Goal: Transaction & Acquisition: Subscribe to service/newsletter

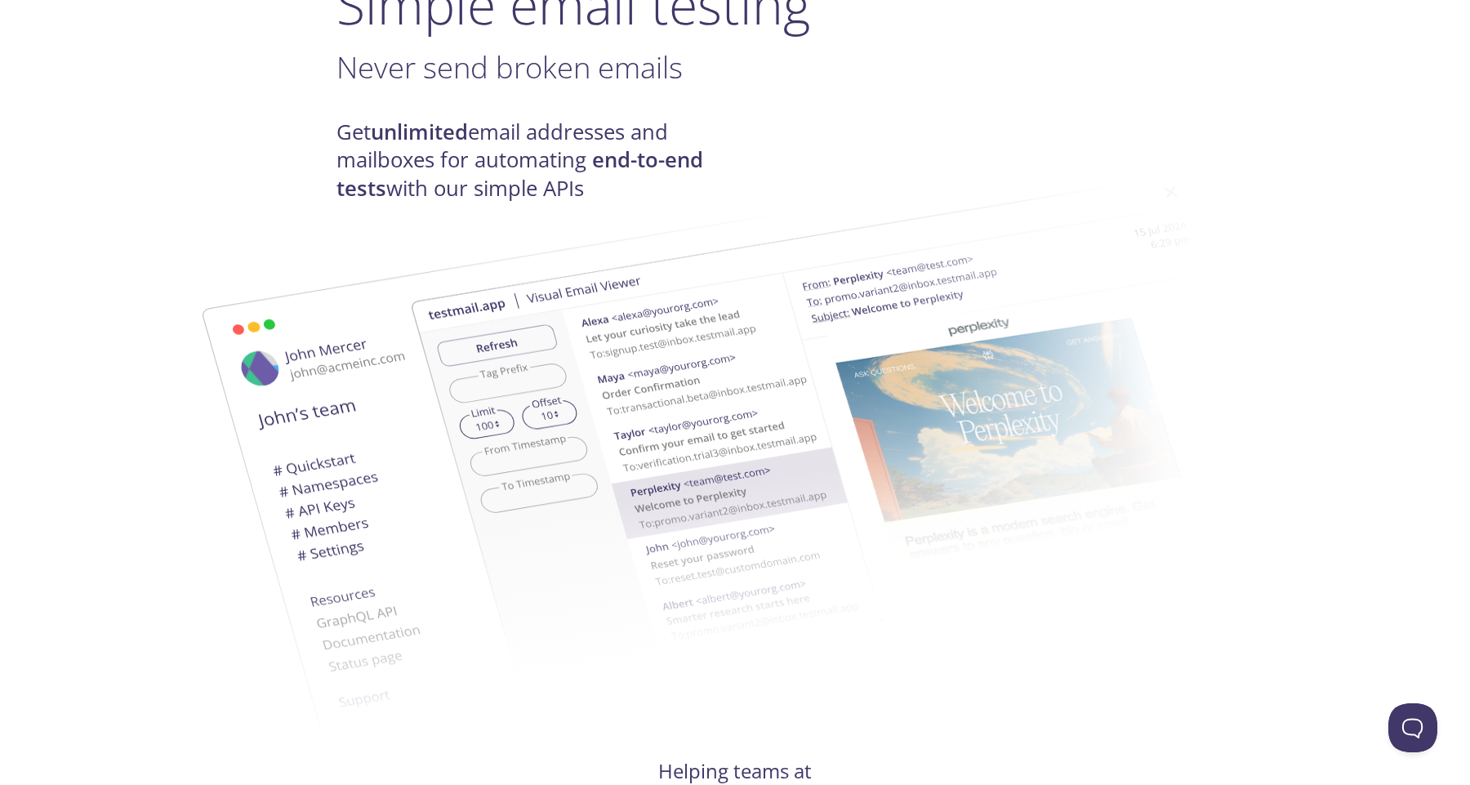
scroll to position [268, 0]
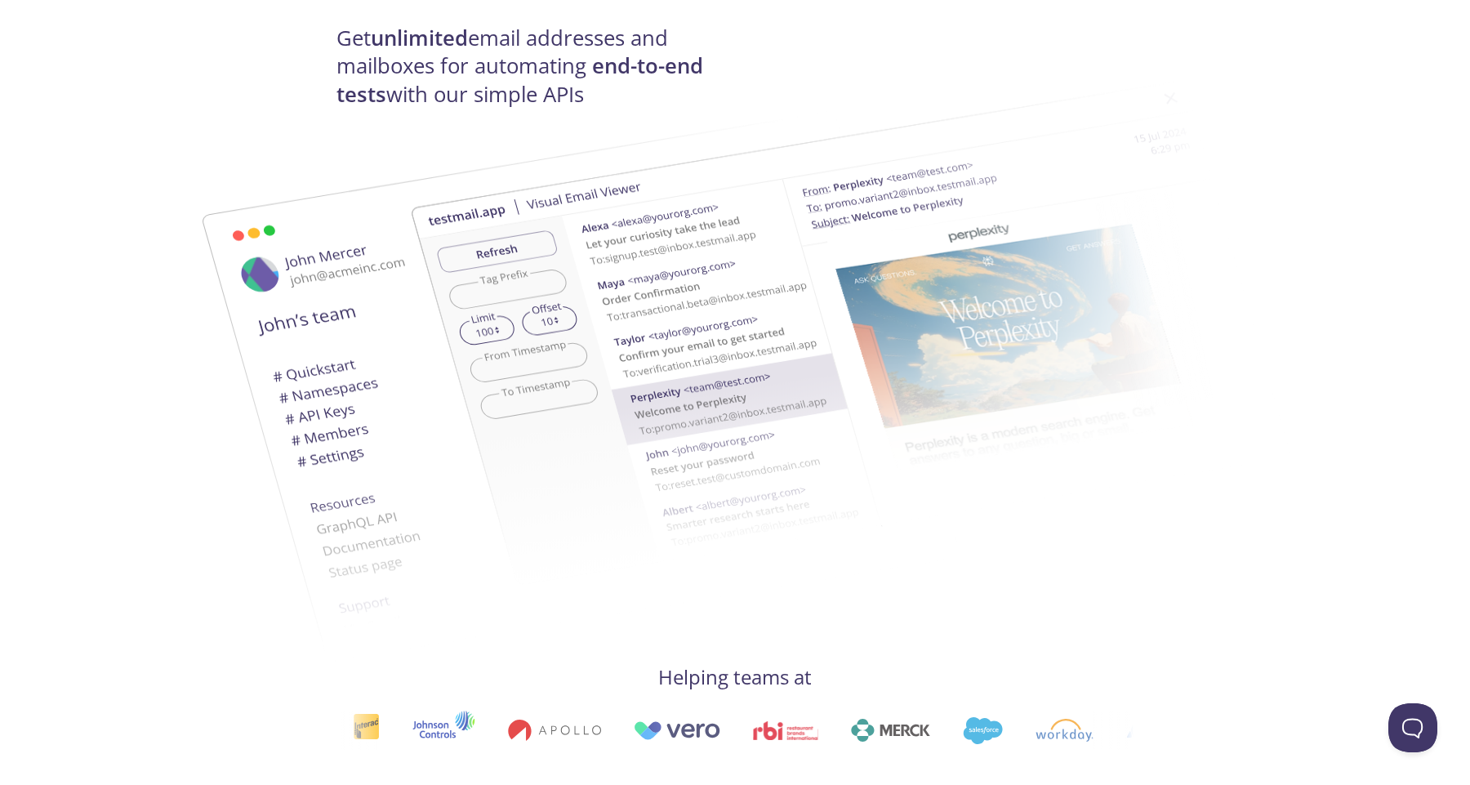
click at [230, 204] on img at bounding box center [581, 386] width 882 height 553
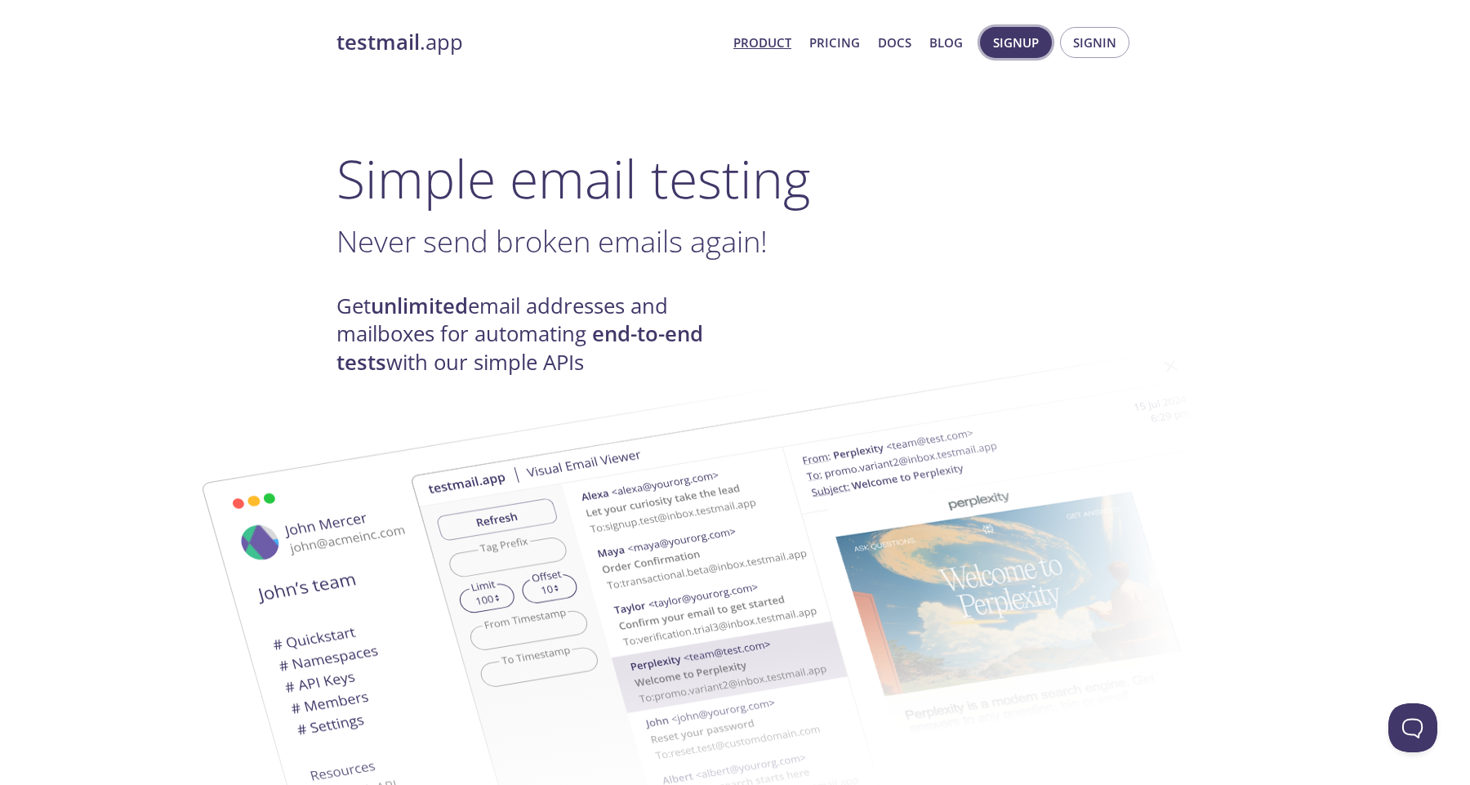
click at [1033, 38] on span "Signup" at bounding box center [1016, 42] width 46 height 21
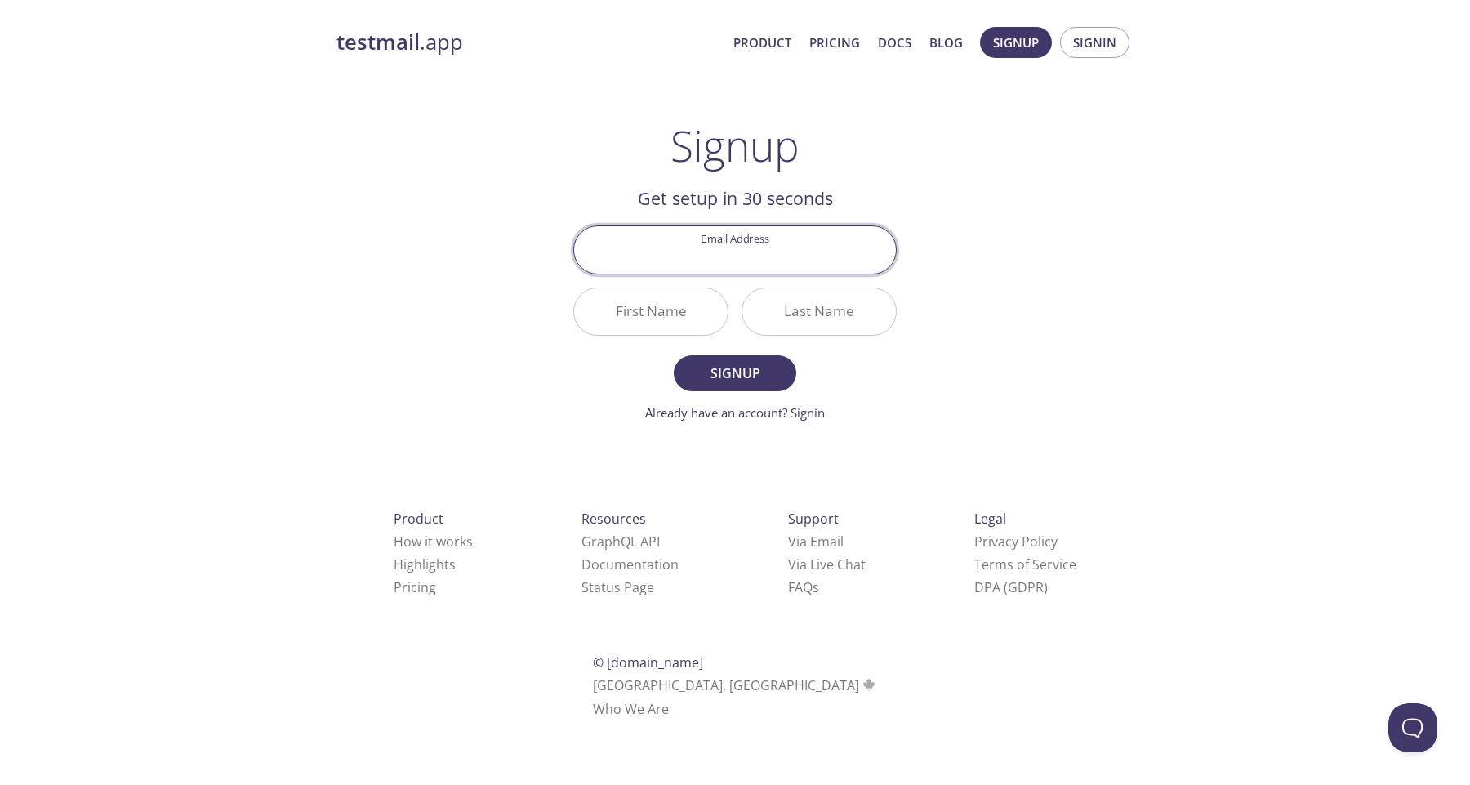
click at [733, 246] on input "Email Address" at bounding box center [735, 249] width 322 height 47
click at [1136, 217] on div "testmail .app Product Pricing Docs Blog Signup Signin Signup Get setup in 30 se…" at bounding box center [735, 391] width 836 height 750
click at [845, 52] on link "Pricing" at bounding box center [834, 42] width 51 height 21
